Goal: Task Accomplishment & Management: Manage account settings

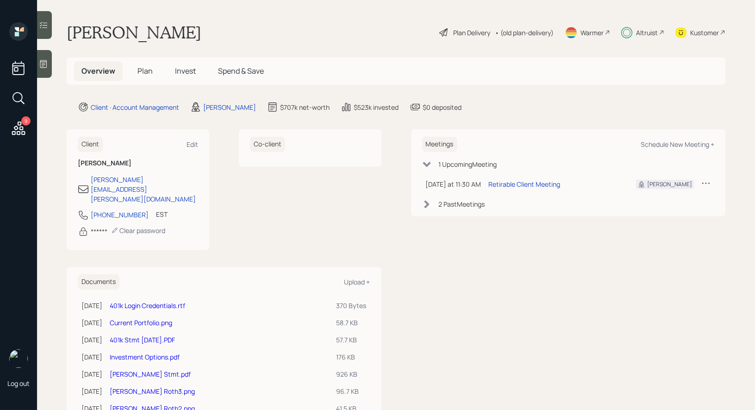
click at [144, 69] on span "Plan" at bounding box center [144, 71] width 15 height 10
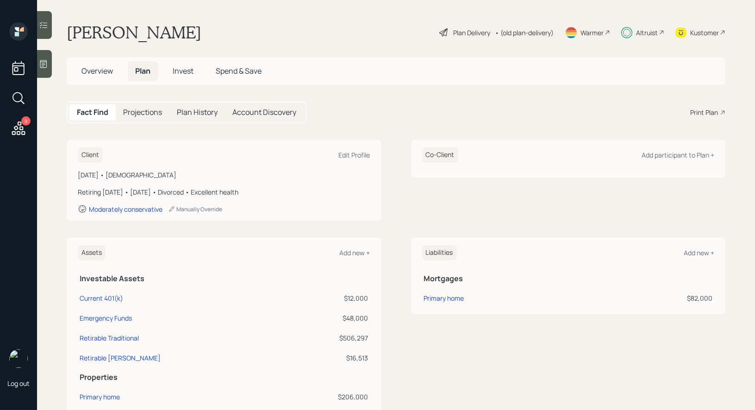
click at [470, 32] on div "Plan Delivery" at bounding box center [471, 33] width 37 height 10
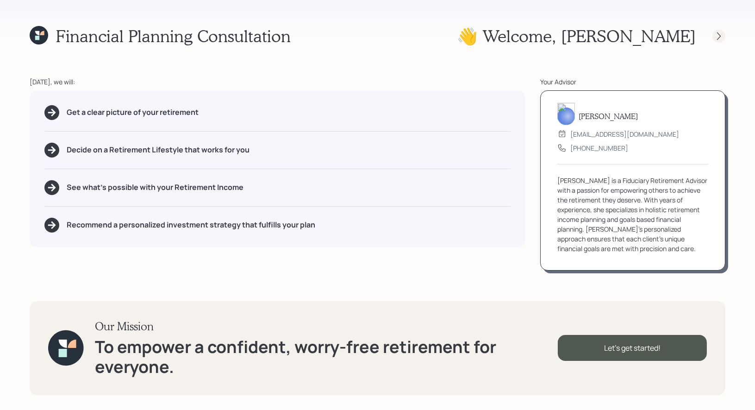
click at [722, 35] on icon at bounding box center [718, 35] width 9 height 9
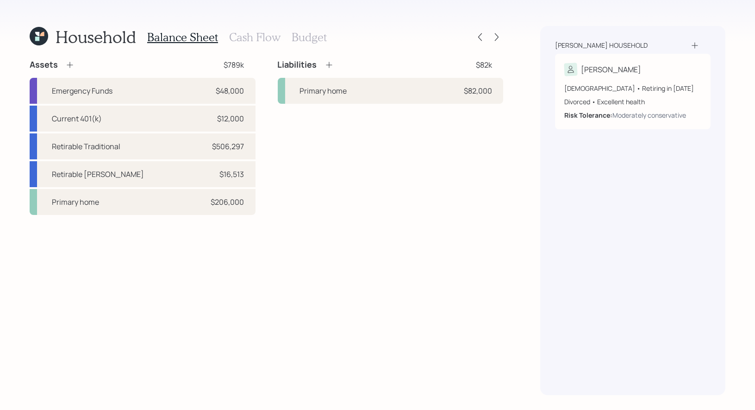
click at [312, 31] on h3 "Budget" at bounding box center [309, 37] width 35 height 13
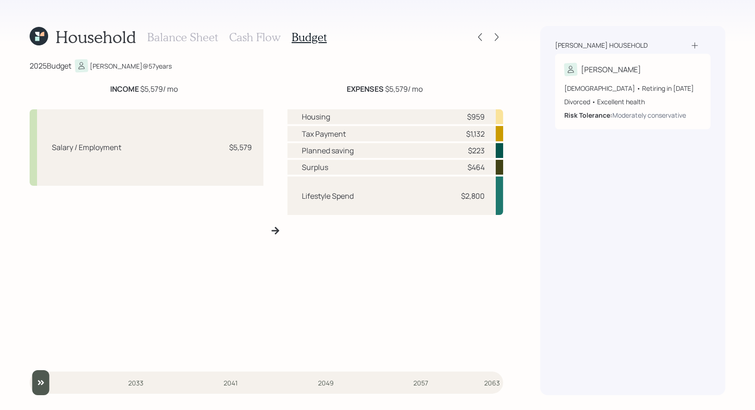
click at [253, 36] on h3 "Cash Flow" at bounding box center [254, 37] width 51 height 13
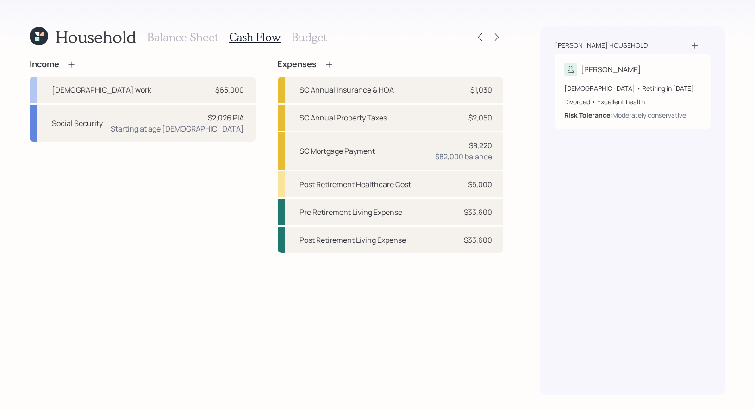
click at [166, 37] on h3 "Balance Sheet" at bounding box center [182, 37] width 71 height 13
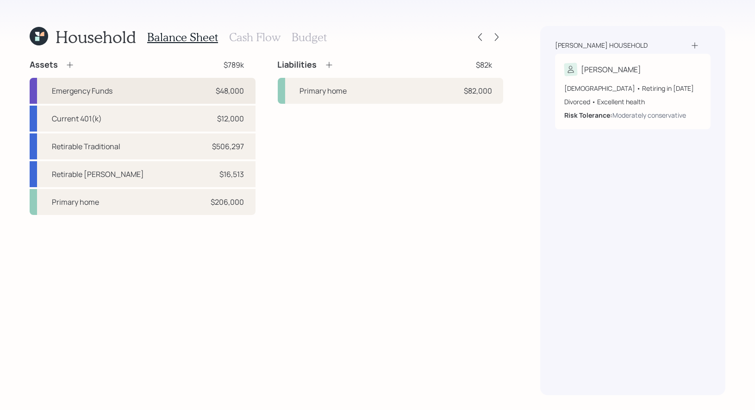
click at [144, 88] on div "Emergency Funds $48,000" at bounding box center [143, 91] width 226 height 26
select select "emergency_fund"
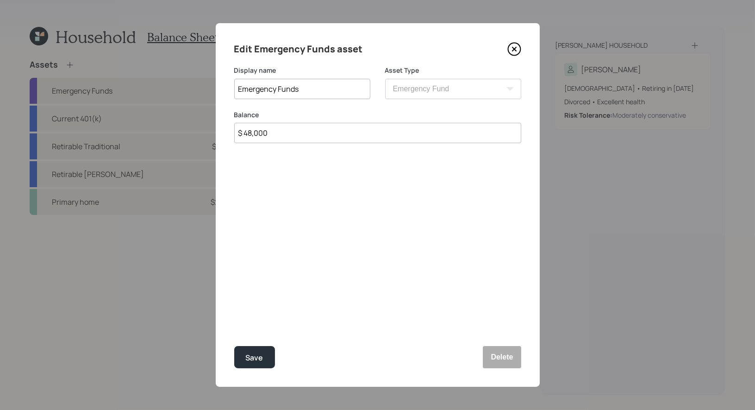
click at [313, 134] on input "$ 48,000" at bounding box center [377, 133] width 287 height 20
type input "$ 50,000"
click at [254, 353] on div "Save" at bounding box center [255, 357] width 18 height 12
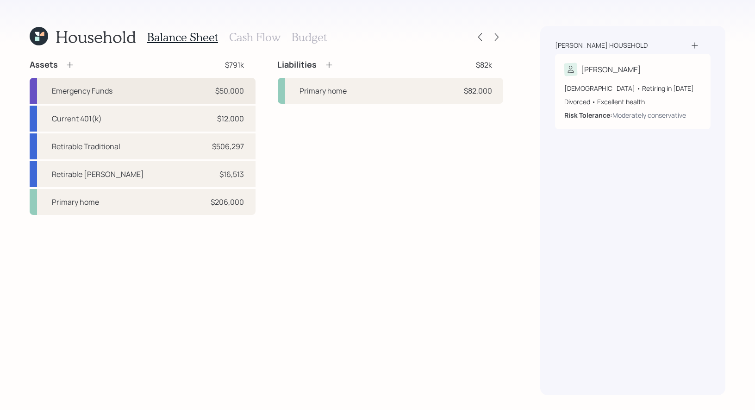
click at [165, 88] on div "Emergency Funds $50,000" at bounding box center [143, 91] width 226 height 26
select select "emergency_fund"
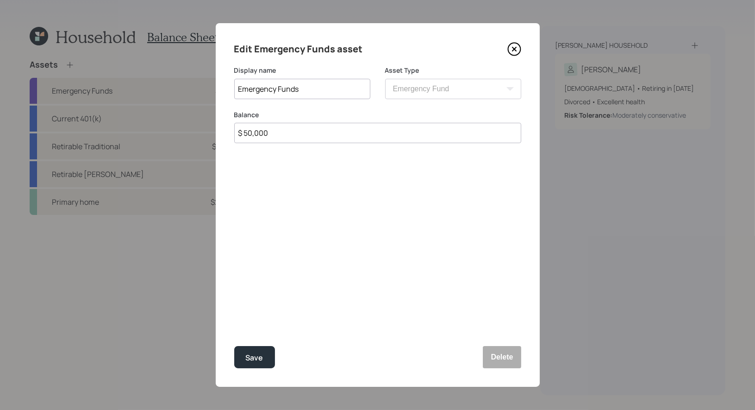
click at [281, 133] on input "$ 50,000" at bounding box center [377, 133] width 287 height 20
type input "$ 34,000"
click at [254, 361] on div "Save" at bounding box center [255, 357] width 18 height 12
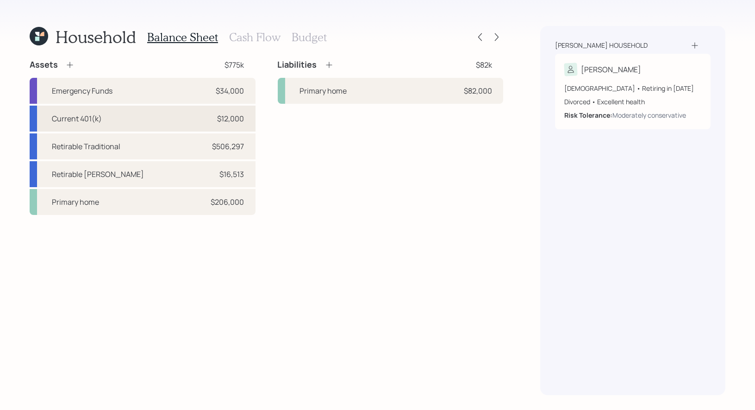
click at [175, 120] on div "Current 401(k) $12,000" at bounding box center [143, 119] width 226 height 26
select select "company_sponsored"
select select "balanced"
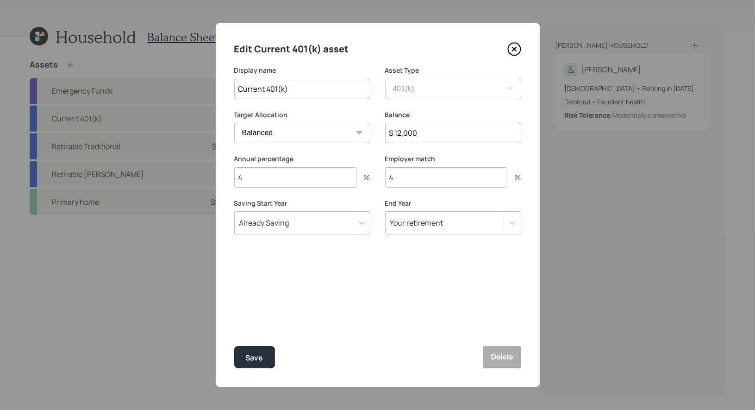
click at [426, 131] on input "$ 12,000" at bounding box center [453, 133] width 136 height 20
type input "$ 17,800"
click at [263, 360] on button "Save" at bounding box center [254, 357] width 41 height 22
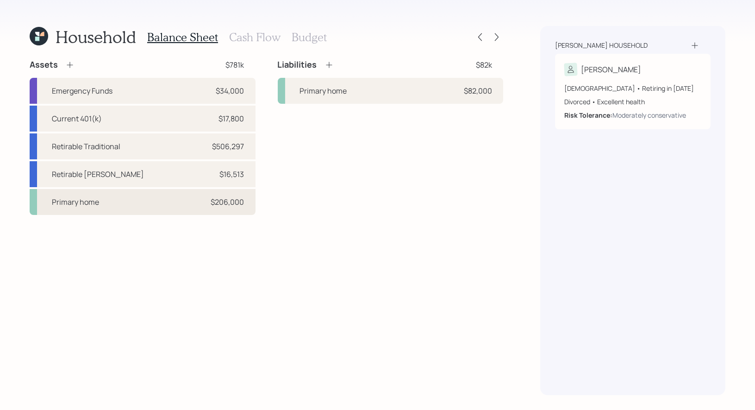
click at [133, 200] on div "Primary home $206,000" at bounding box center [143, 202] width 226 height 26
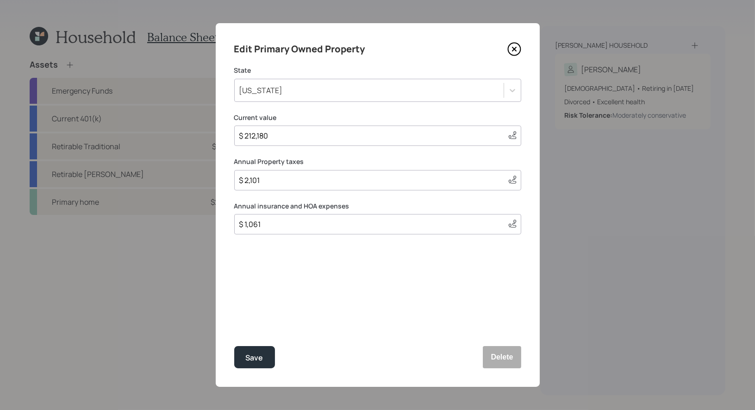
click at [280, 177] on input "$ 2,101" at bounding box center [369, 180] width 262 height 11
type input "$ 1,400"
click at [273, 261] on div "Edit Primary Owned Property State South Carolina Current value $ 212,180 This v…" at bounding box center [378, 204] width 324 height 363
click at [271, 223] on input "$ 1,061" at bounding box center [369, 223] width 262 height 11
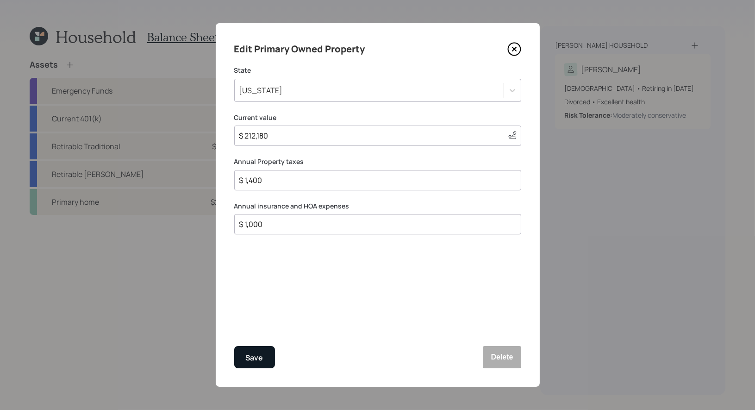
type input "$ 1,000"
click at [246, 356] on div "Save" at bounding box center [255, 357] width 18 height 12
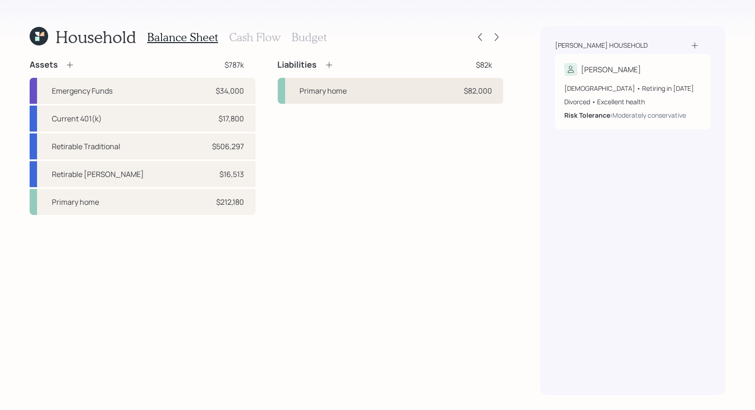
click at [381, 91] on div "Primary home $82,000" at bounding box center [391, 91] width 226 height 26
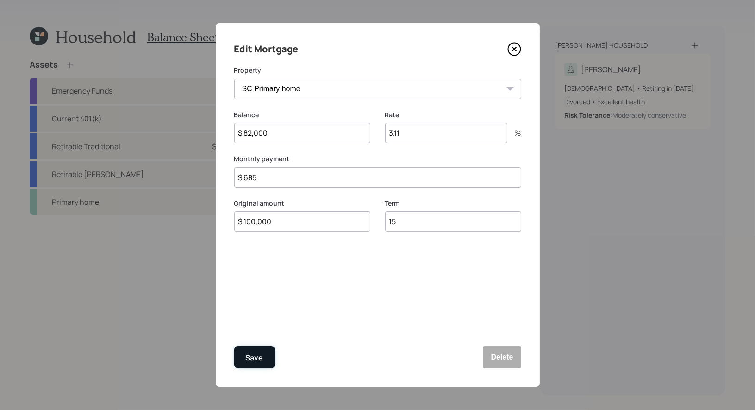
click at [254, 354] on div "Save" at bounding box center [255, 357] width 18 height 12
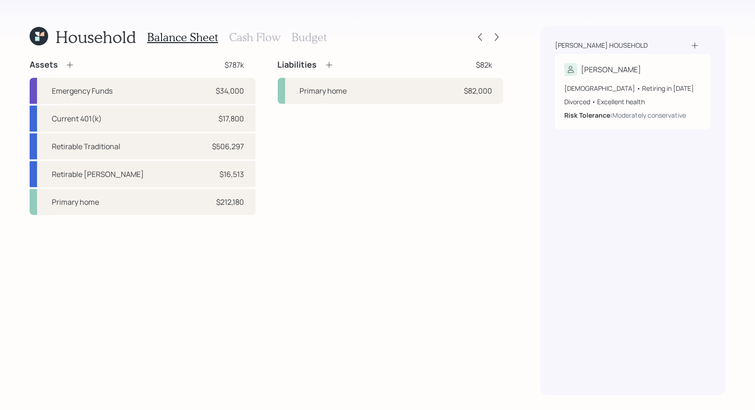
click at [251, 35] on h3 "Cash Flow" at bounding box center [254, 37] width 51 height 13
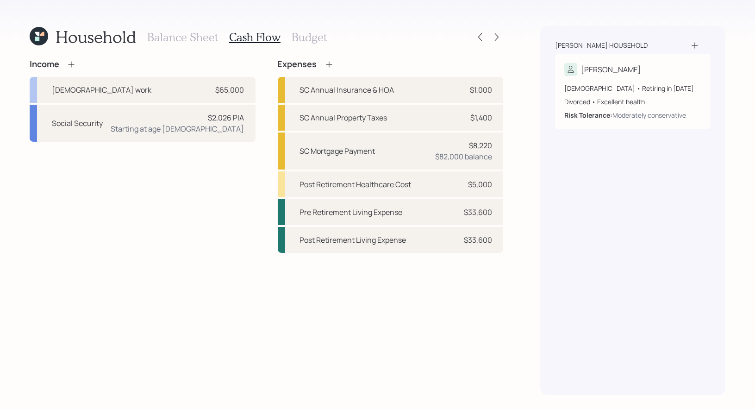
click at [304, 36] on h3 "Budget" at bounding box center [309, 37] width 35 height 13
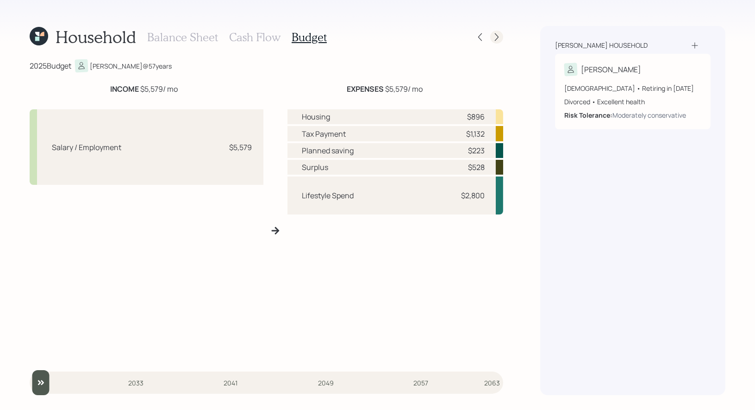
click at [497, 36] on icon at bounding box center [497, 37] width 4 height 8
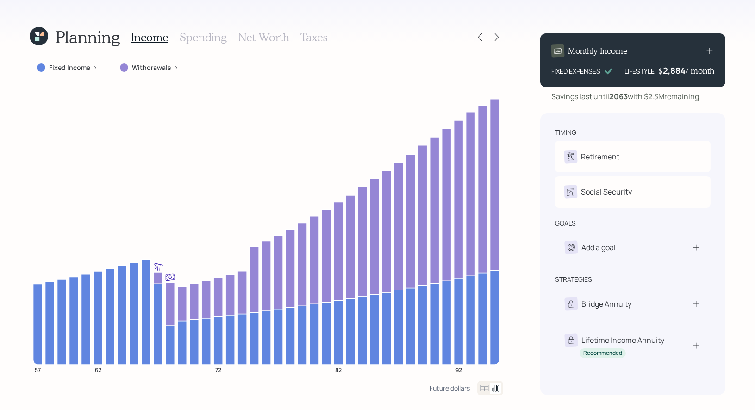
click at [148, 68] on label "Withdrawals" at bounding box center [151, 67] width 39 height 9
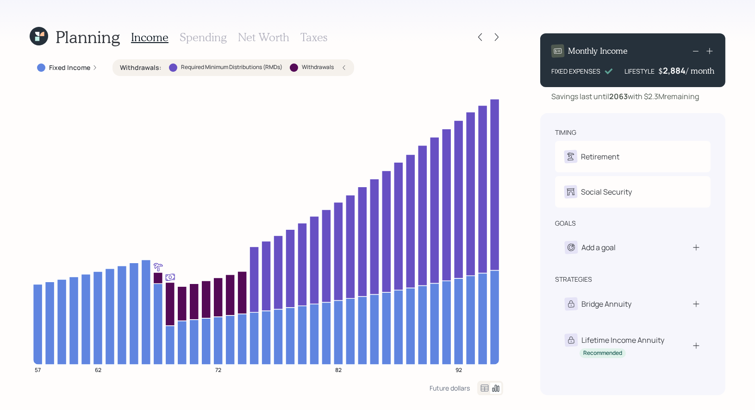
click at [243, 33] on h3 "Net Worth" at bounding box center [263, 37] width 51 height 13
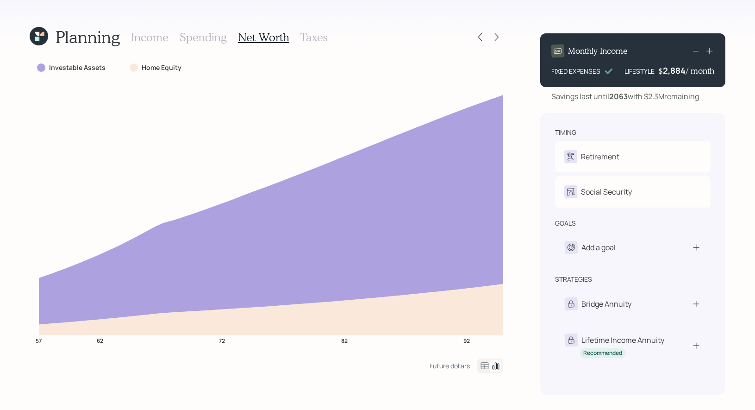
click at [310, 33] on h3 "Taxes" at bounding box center [313, 37] width 27 height 13
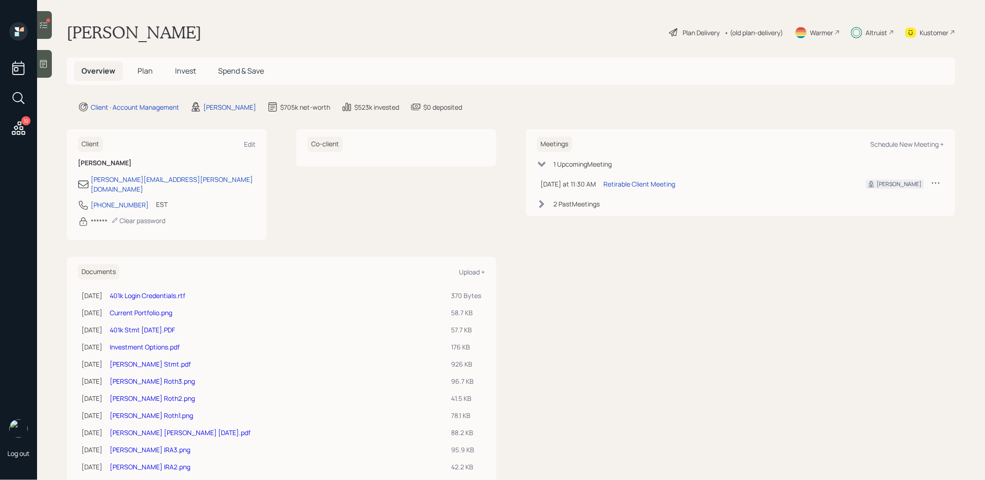
click at [44, 22] on icon at bounding box center [43, 24] width 9 height 9
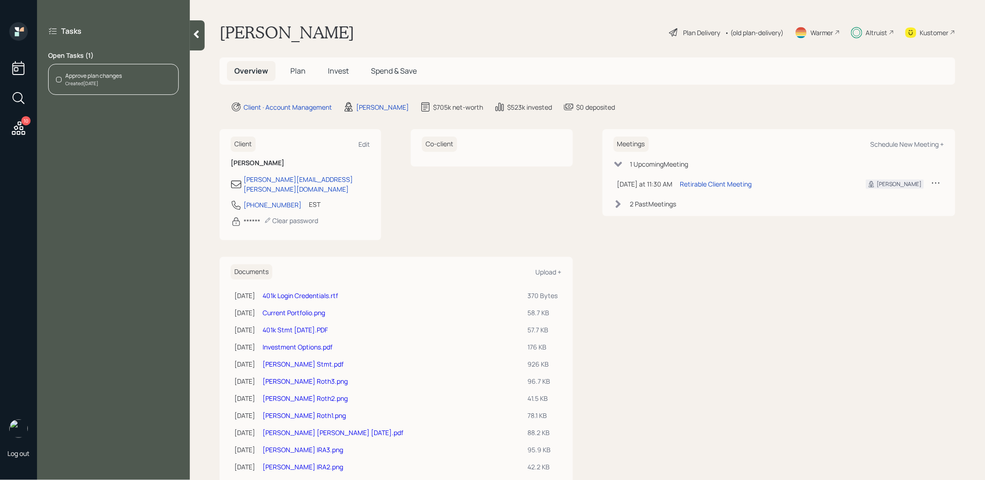
click at [198, 33] on icon at bounding box center [196, 34] width 9 height 9
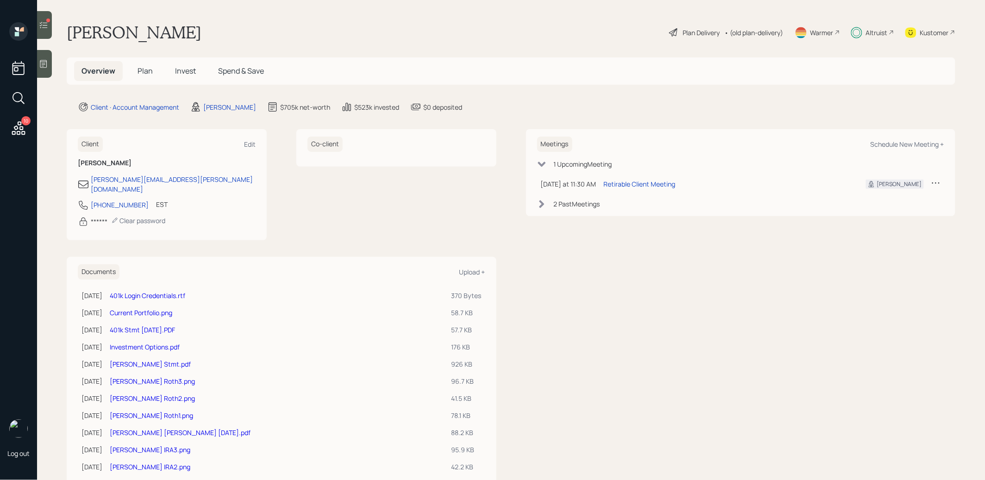
click at [187, 69] on span "Invest" at bounding box center [185, 71] width 21 height 10
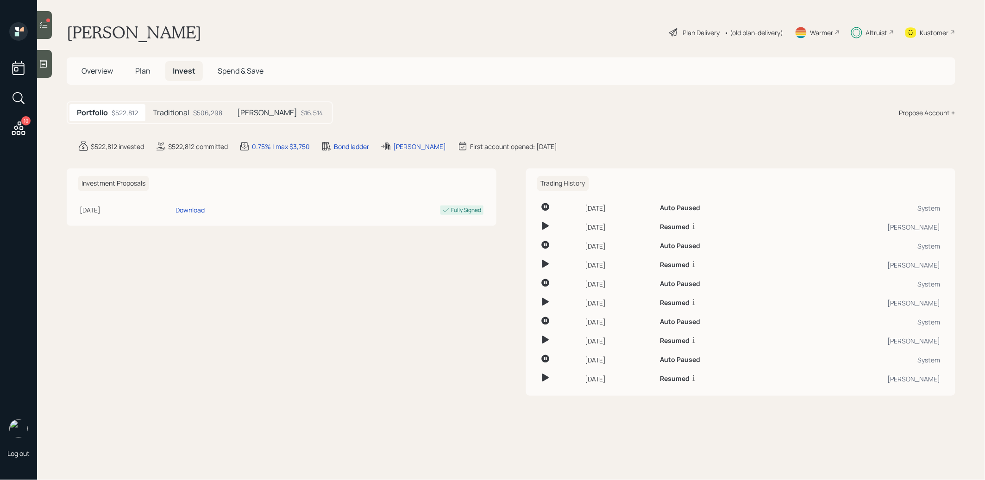
click at [177, 112] on h5 "Traditional" at bounding box center [171, 112] width 37 height 9
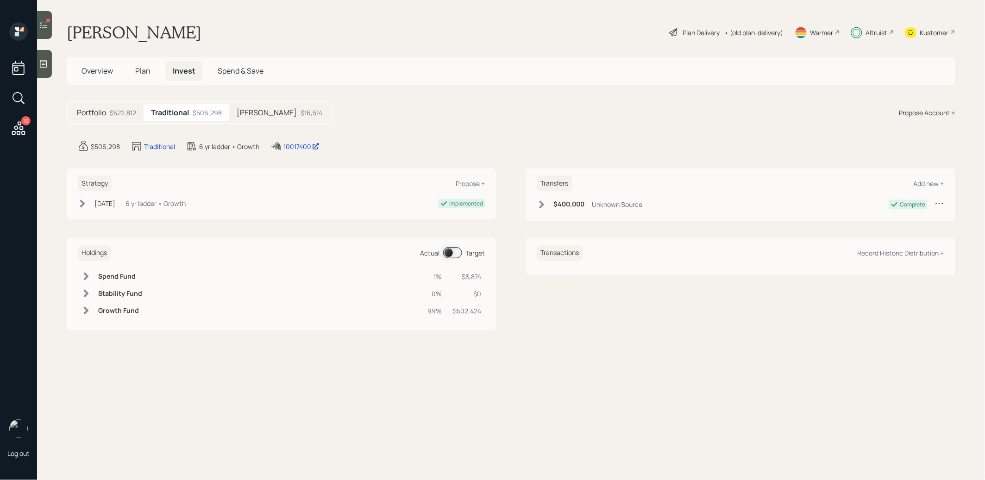
click at [451, 248] on span at bounding box center [452, 252] width 19 height 11
click at [454, 249] on span at bounding box center [452, 252] width 19 height 11
click at [246, 115] on h5 "Roth" at bounding box center [267, 112] width 60 height 9
click at [447, 248] on span at bounding box center [452, 252] width 19 height 11
click at [458, 254] on span at bounding box center [452, 252] width 19 height 11
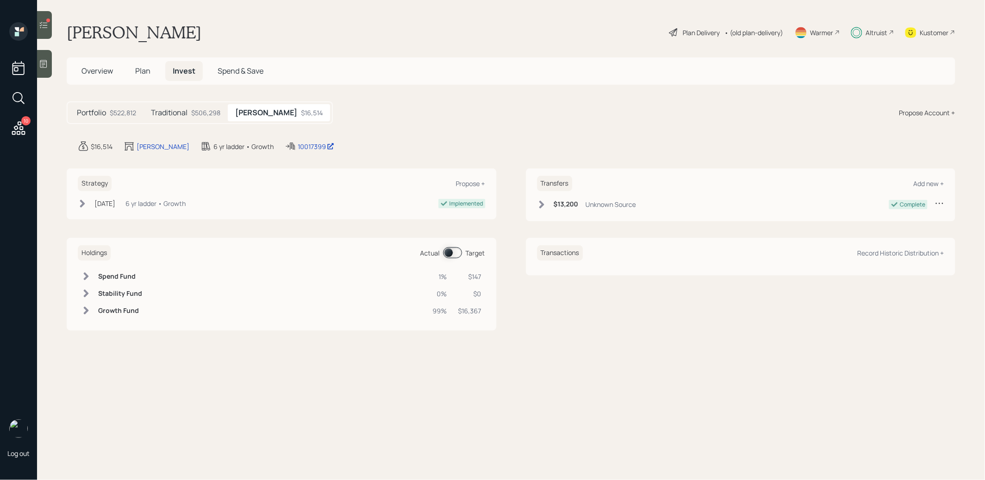
click at [454, 252] on span at bounding box center [452, 252] width 19 height 11
click at [47, 24] on icon at bounding box center [43, 24] width 9 height 9
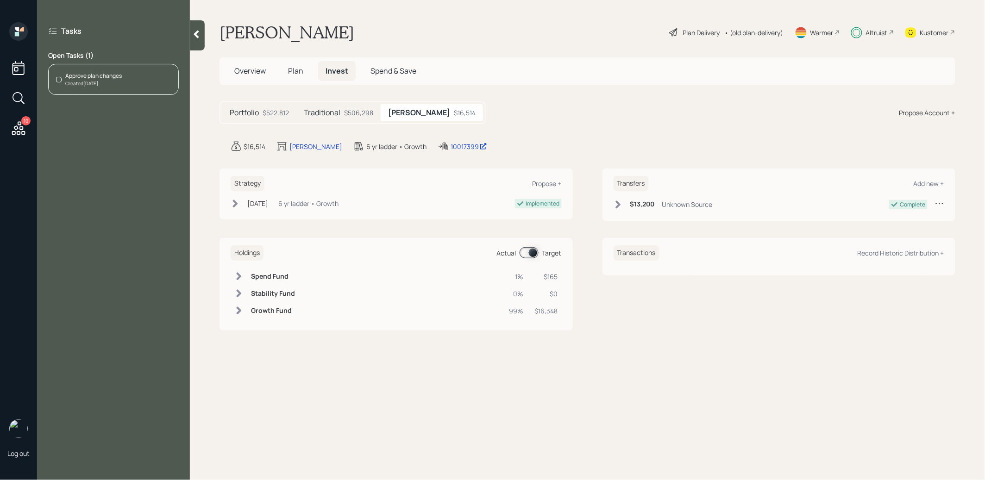
click at [118, 78] on div "Approve plan changes" at bounding box center [93, 76] width 56 height 8
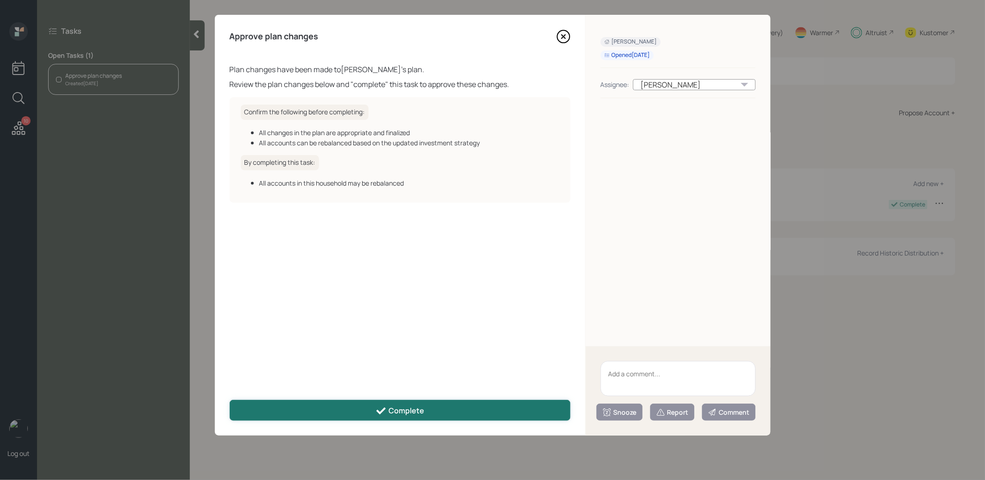
click at [380, 406] on icon at bounding box center [380, 410] width 11 height 11
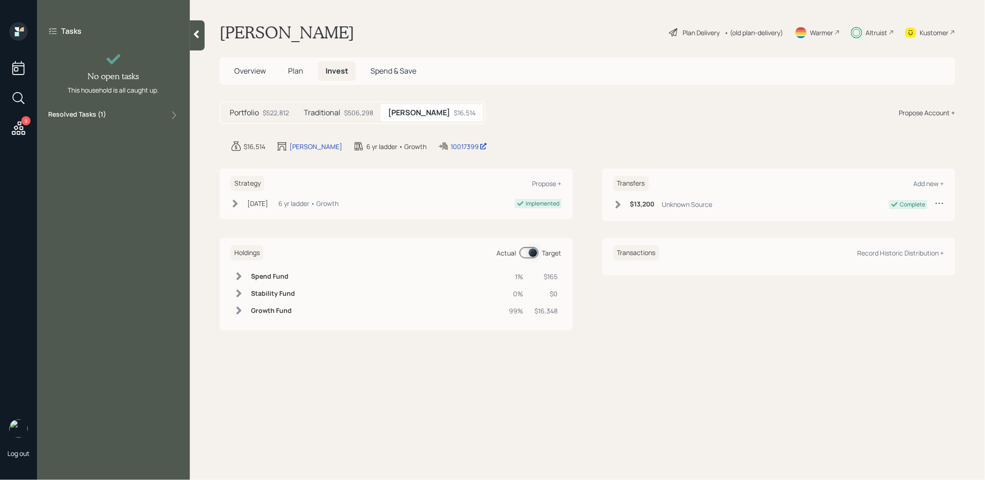
click at [197, 39] on div at bounding box center [197, 35] width 15 height 30
